Goal: Information Seeking & Learning: Stay updated

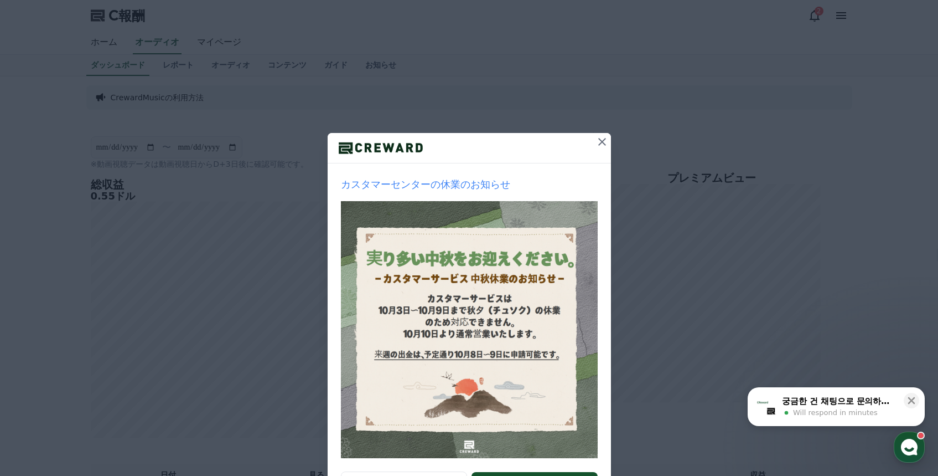
click at [597, 145] on icon at bounding box center [602, 141] width 13 height 13
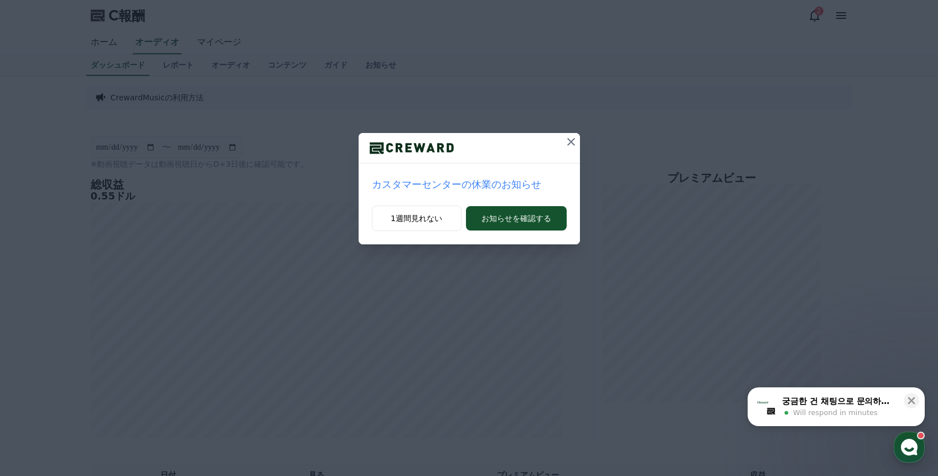
click at [576, 142] on icon at bounding box center [571, 141] width 13 height 13
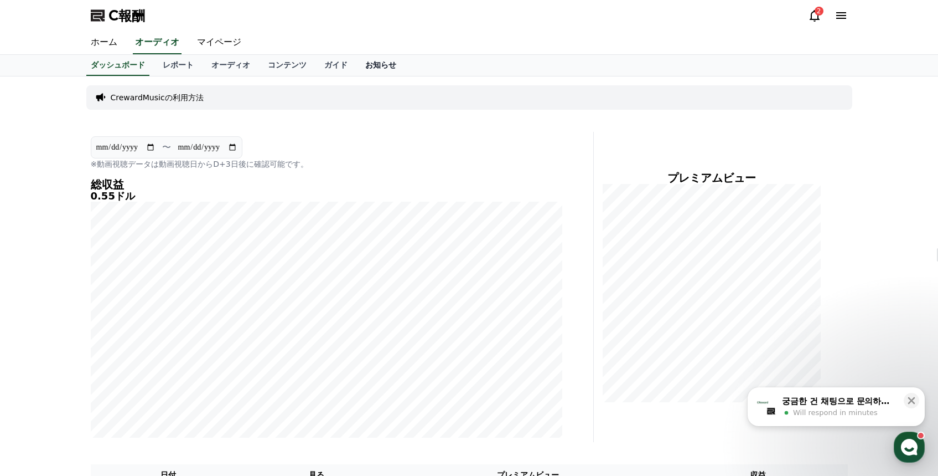
click at [385, 71] on link "お知らせ" at bounding box center [381, 65] width 49 height 21
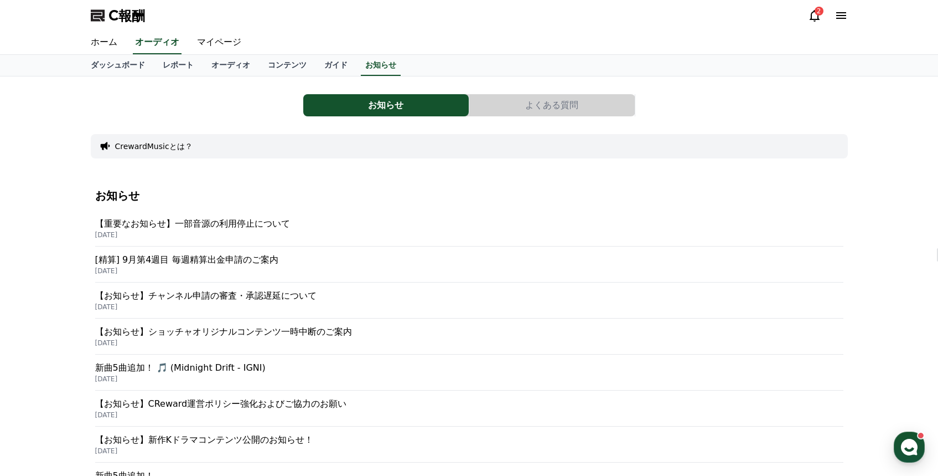
click at [817, 19] on icon at bounding box center [814, 15] width 13 height 13
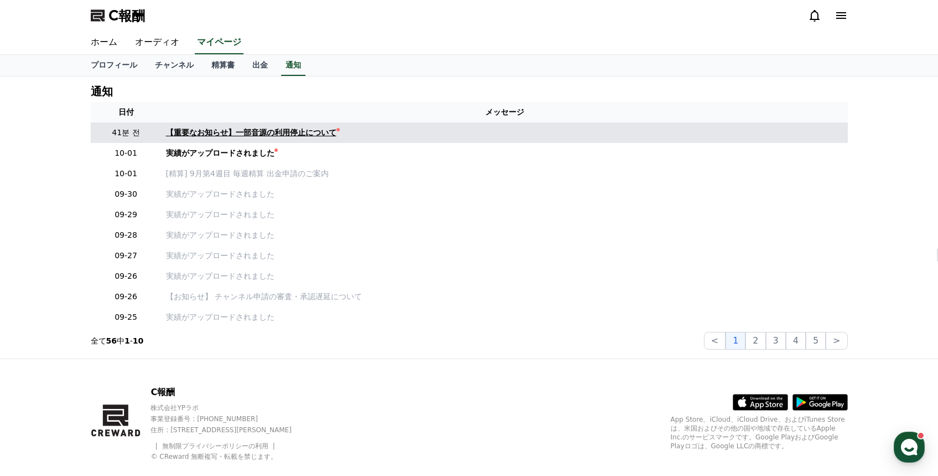
click at [321, 131] on div "【重要なお知らせ】一部音源の利用停止について" at bounding box center [251, 133] width 171 height 12
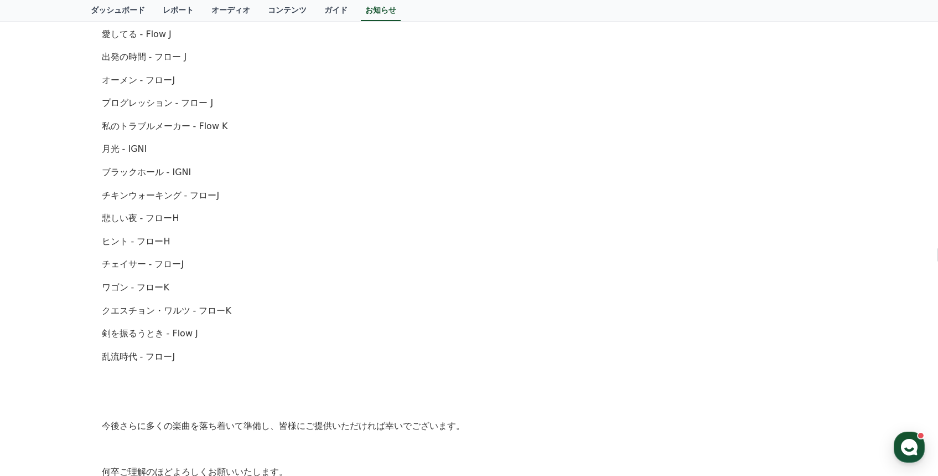
scroll to position [576, 0]
